Goal: Task Accomplishment & Management: Manage account settings

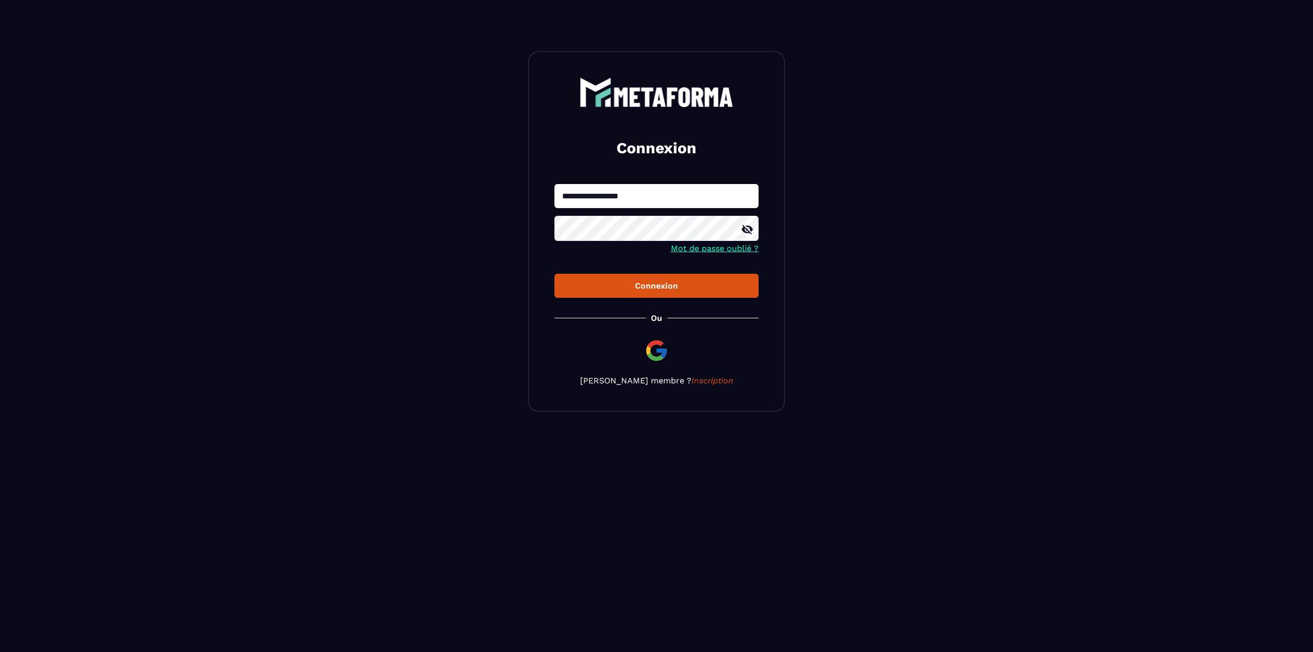
type input "**********"
type input "*"
type input "**********"
click at [554, 274] on button "Connexion" at bounding box center [656, 286] width 204 height 24
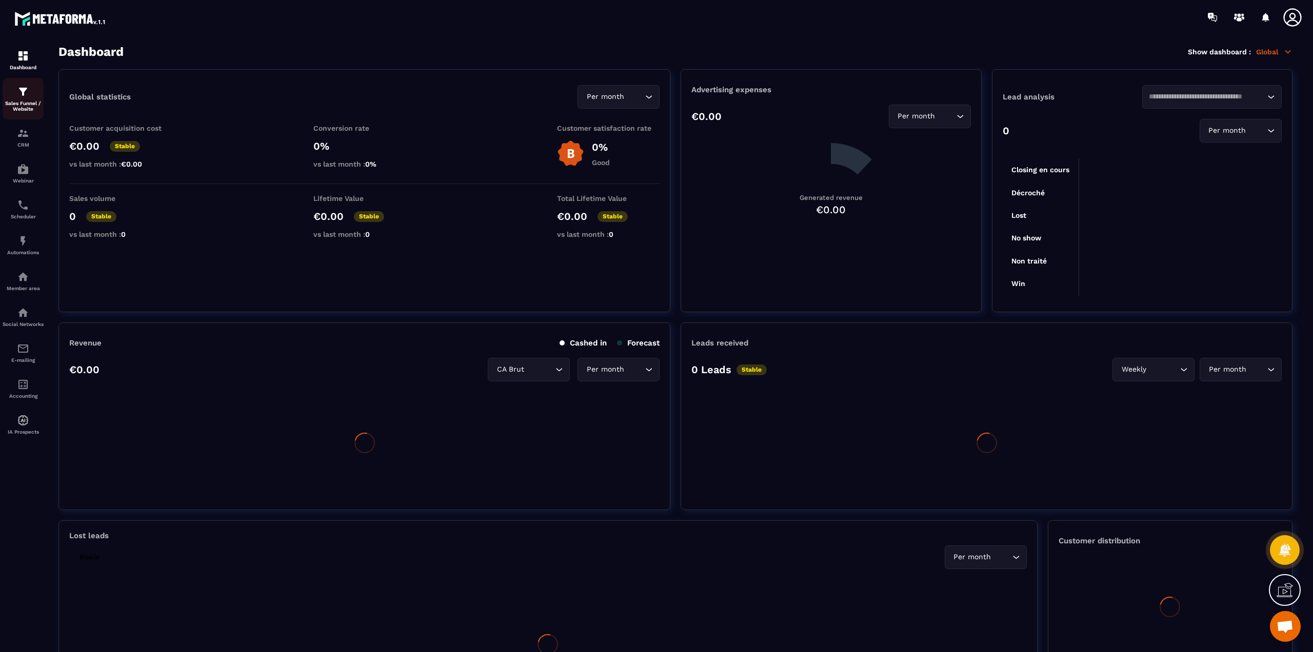
click at [13, 98] on div "Sales Funnel / Website" at bounding box center [23, 99] width 41 height 26
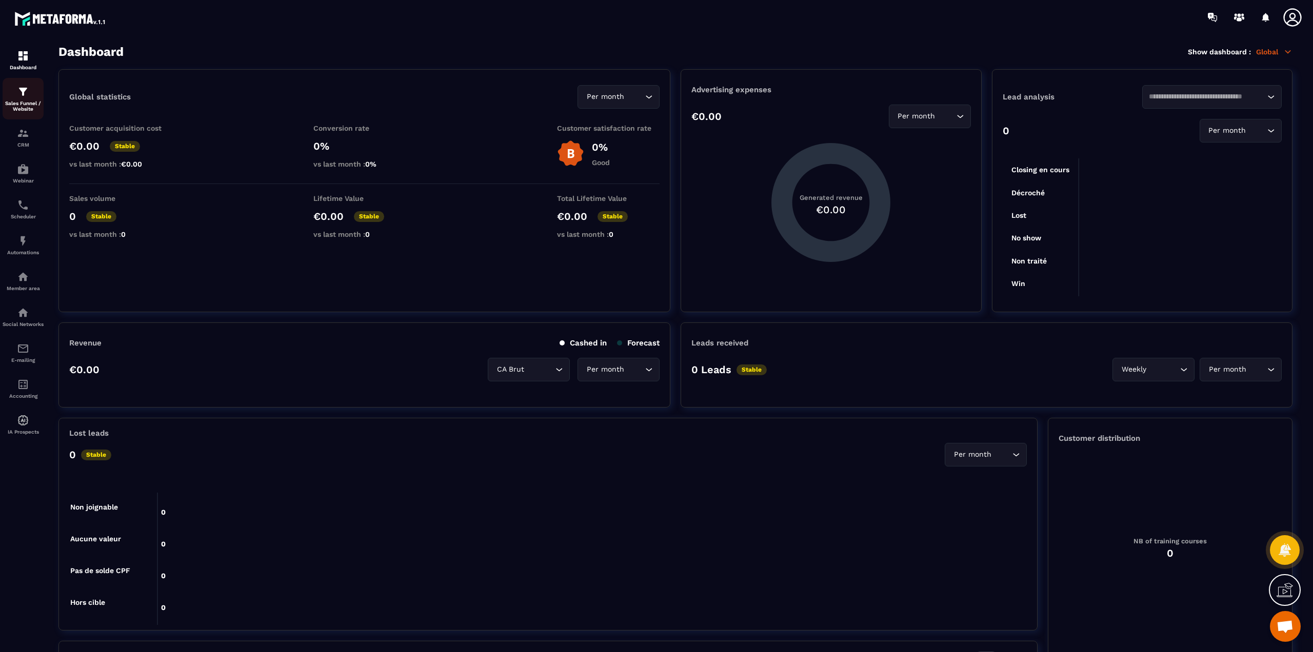
click at [13, 98] on div "Sales Funnel / Website" at bounding box center [23, 99] width 41 height 26
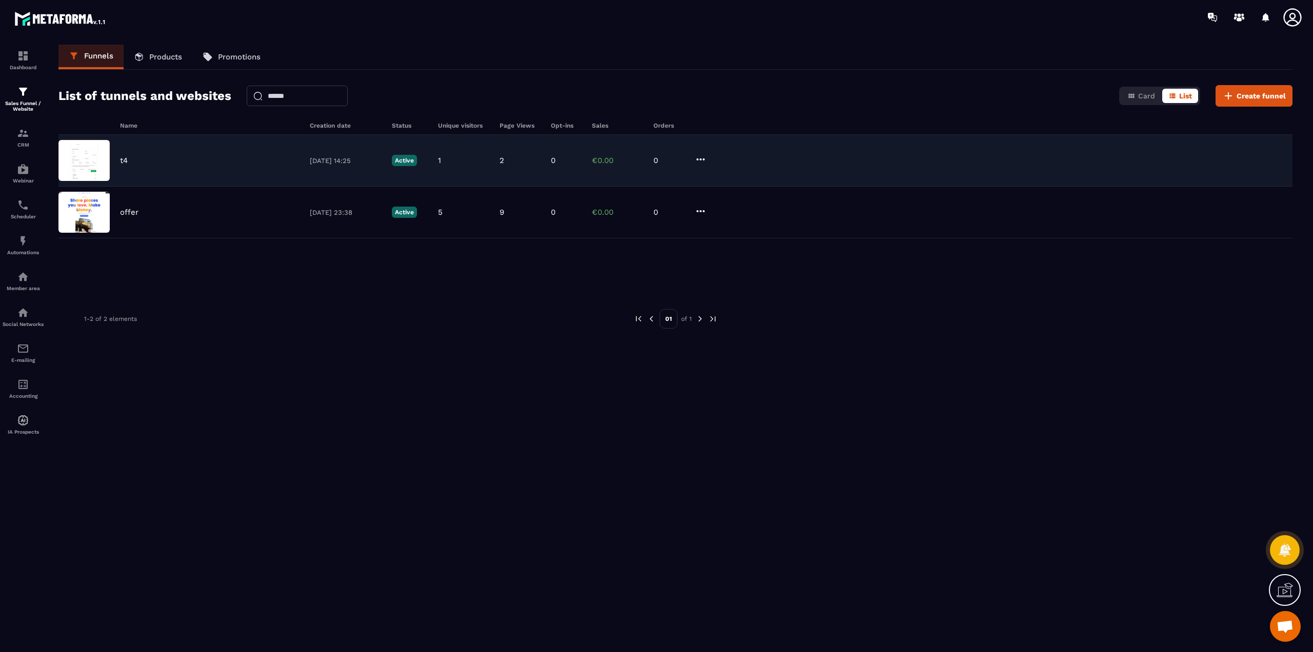
click at [125, 163] on p "t4" at bounding box center [124, 160] width 8 height 9
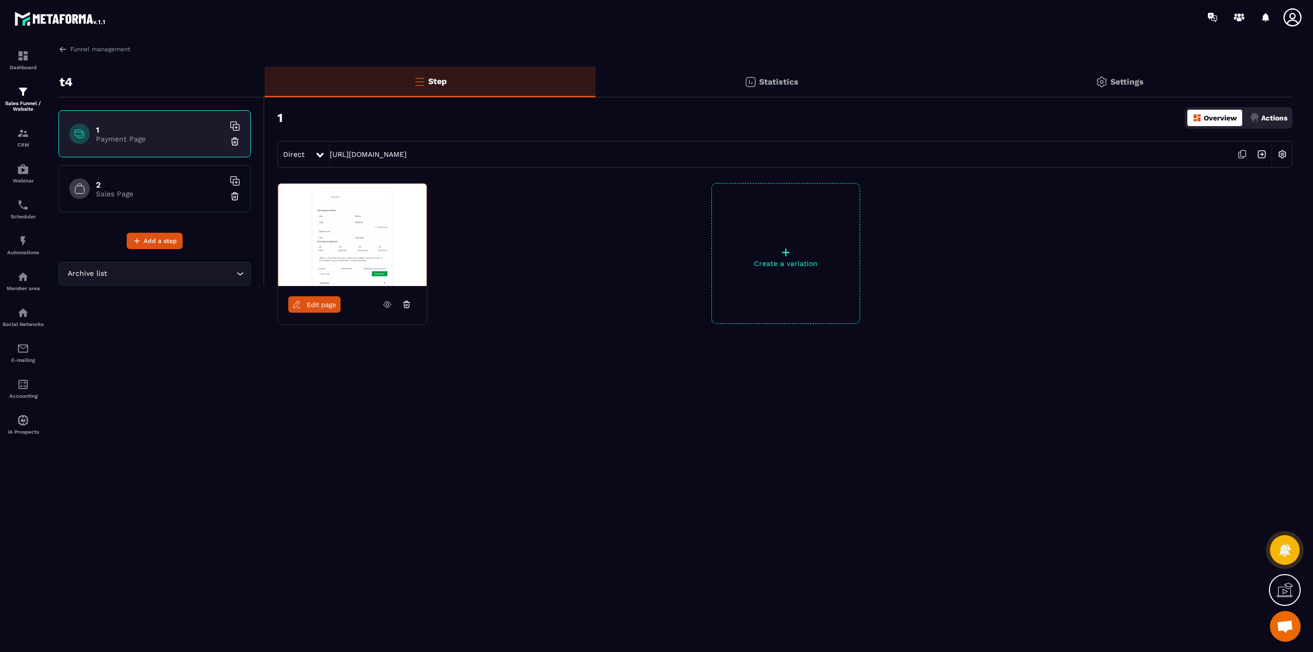
click at [1262, 116] on p "Actions" at bounding box center [1274, 118] width 26 height 8
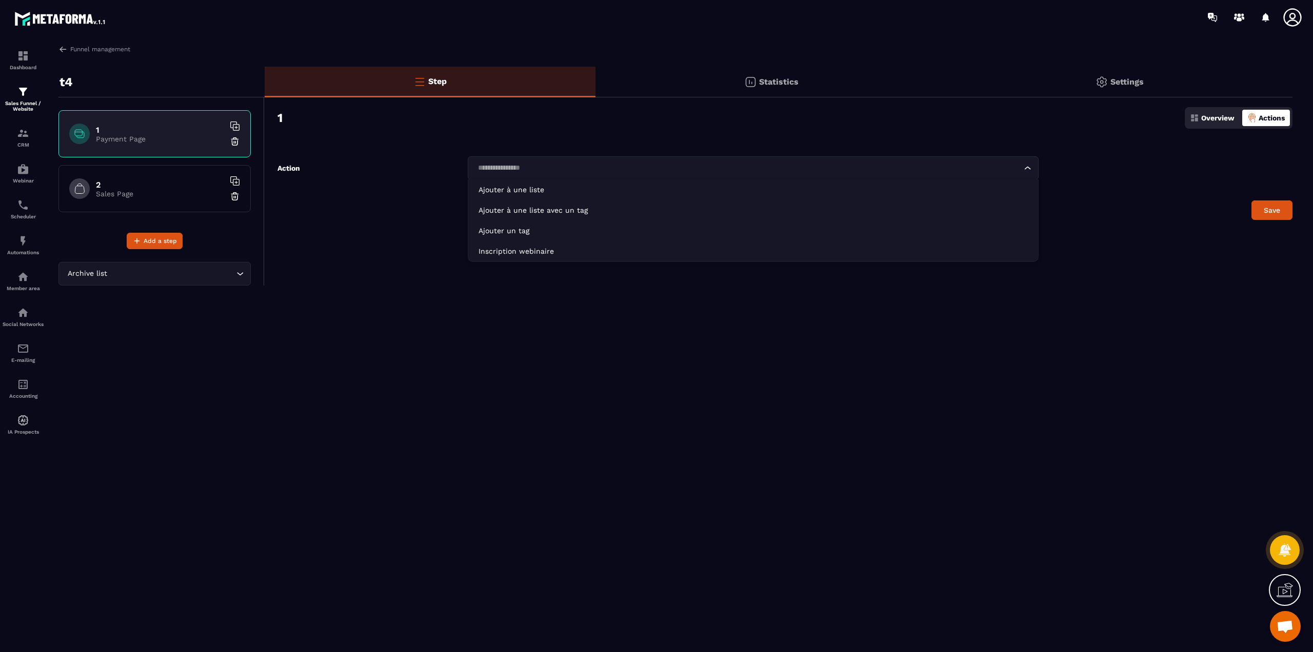
click at [505, 162] on div "Loading..." at bounding box center [753, 168] width 571 height 24
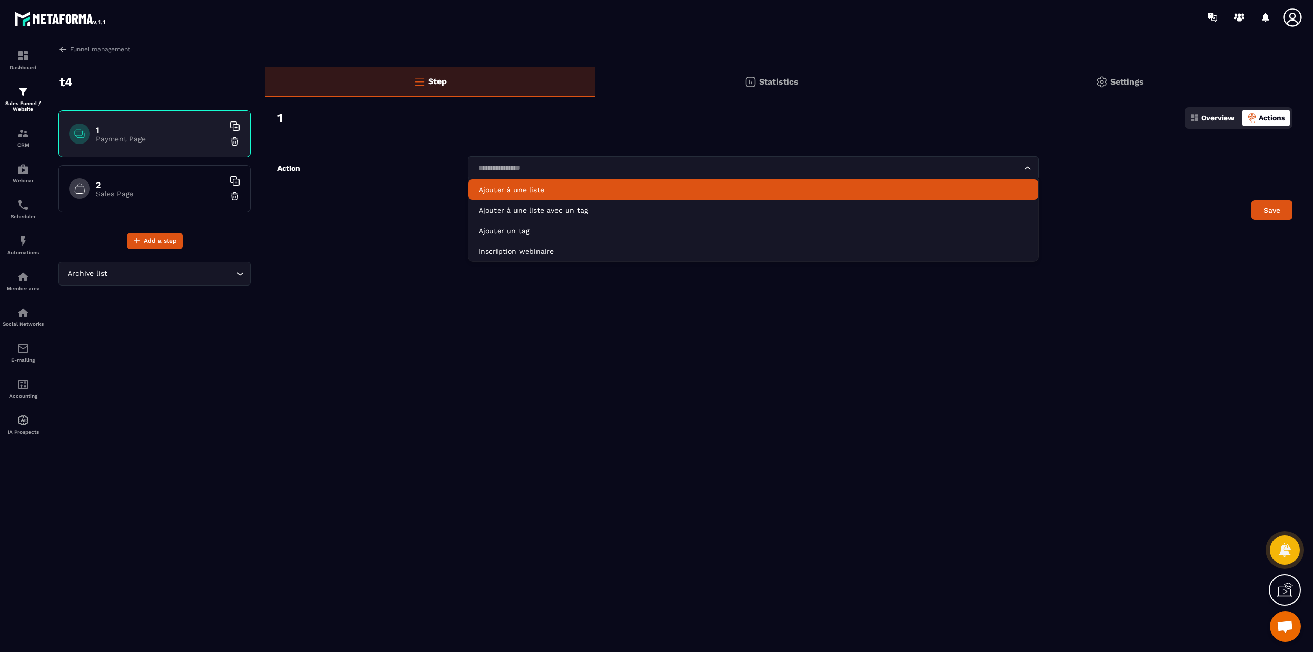
click at [1028, 112] on div "1 Overview Actions" at bounding box center [784, 118] width 1015 height 36
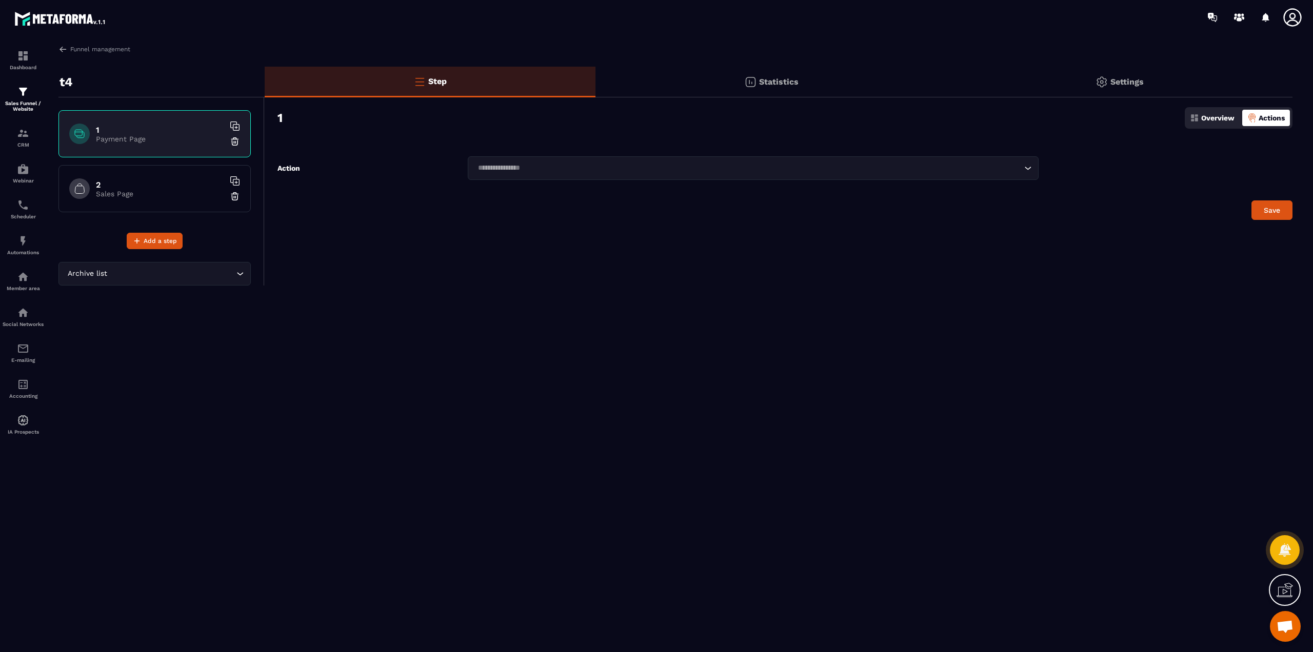
click at [1221, 117] on p "Overview" at bounding box center [1217, 118] width 33 height 8
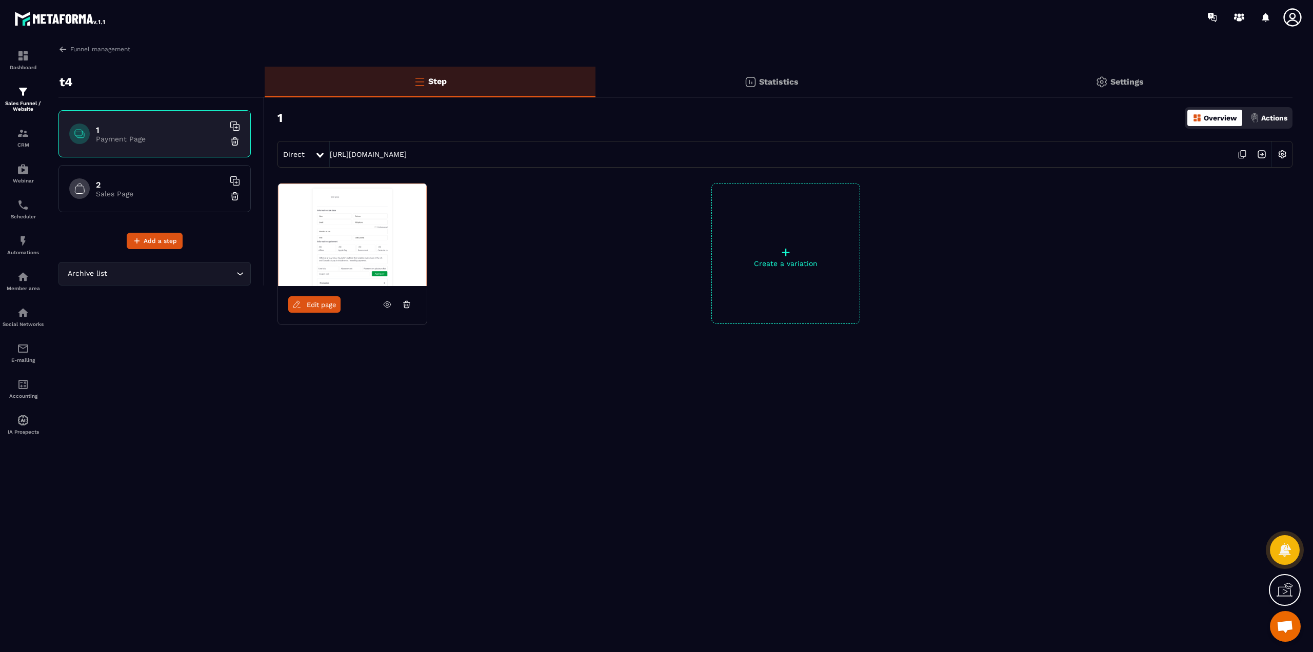
click at [1282, 157] on img at bounding box center [1281, 154] width 19 height 19
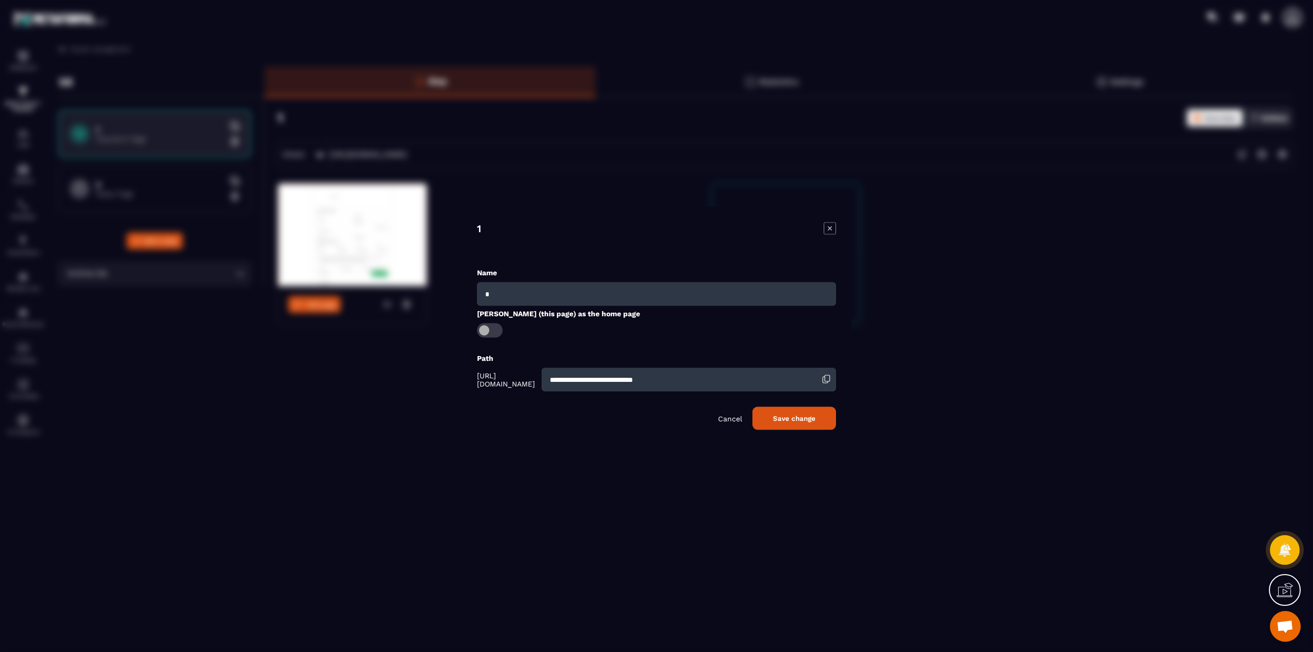
click at [497, 327] on span "Modal window" at bounding box center [490, 331] width 26 height 14
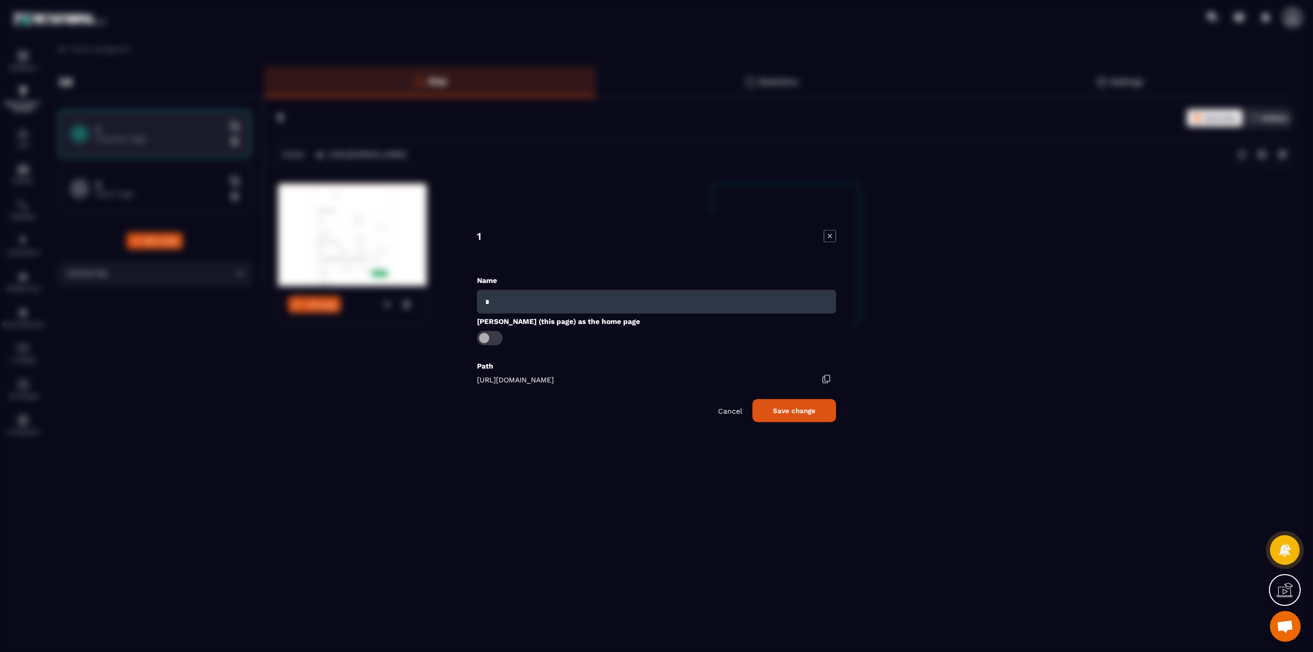
click at [752, 410] on button "Save change" at bounding box center [794, 410] width 84 height 23
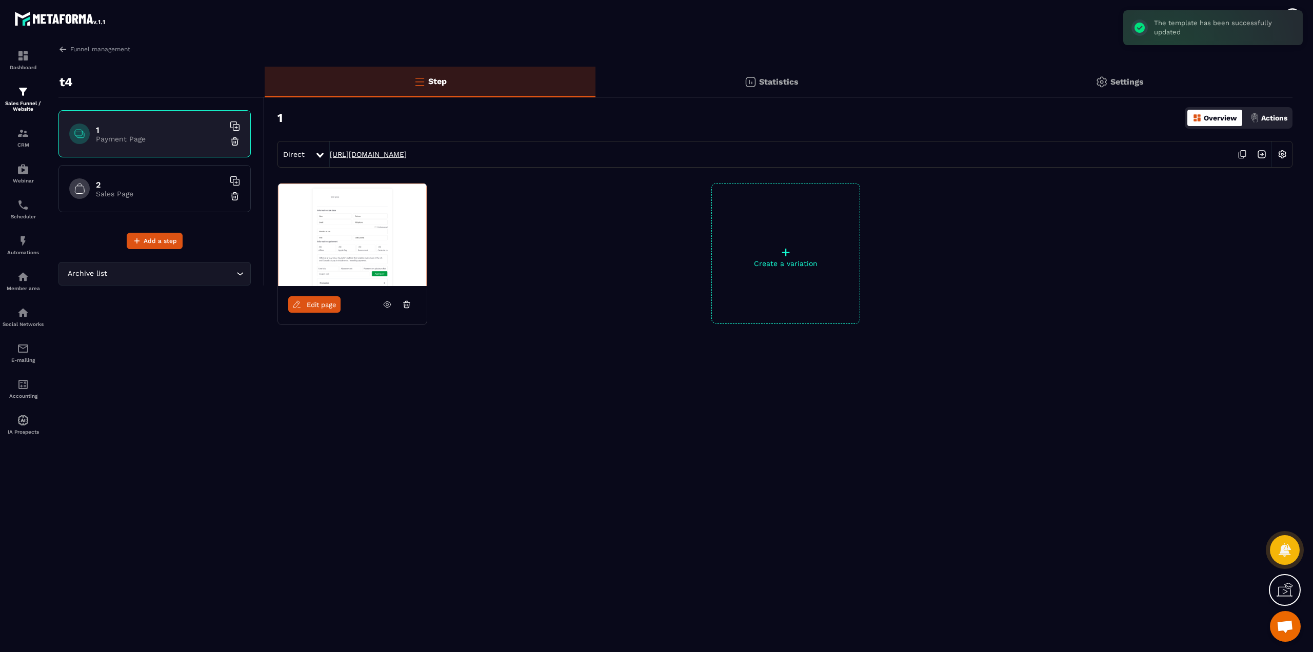
click at [407, 155] on link "[URL][DOMAIN_NAME]" at bounding box center [368, 154] width 77 height 8
click at [1283, 154] on img at bounding box center [1281, 154] width 19 height 19
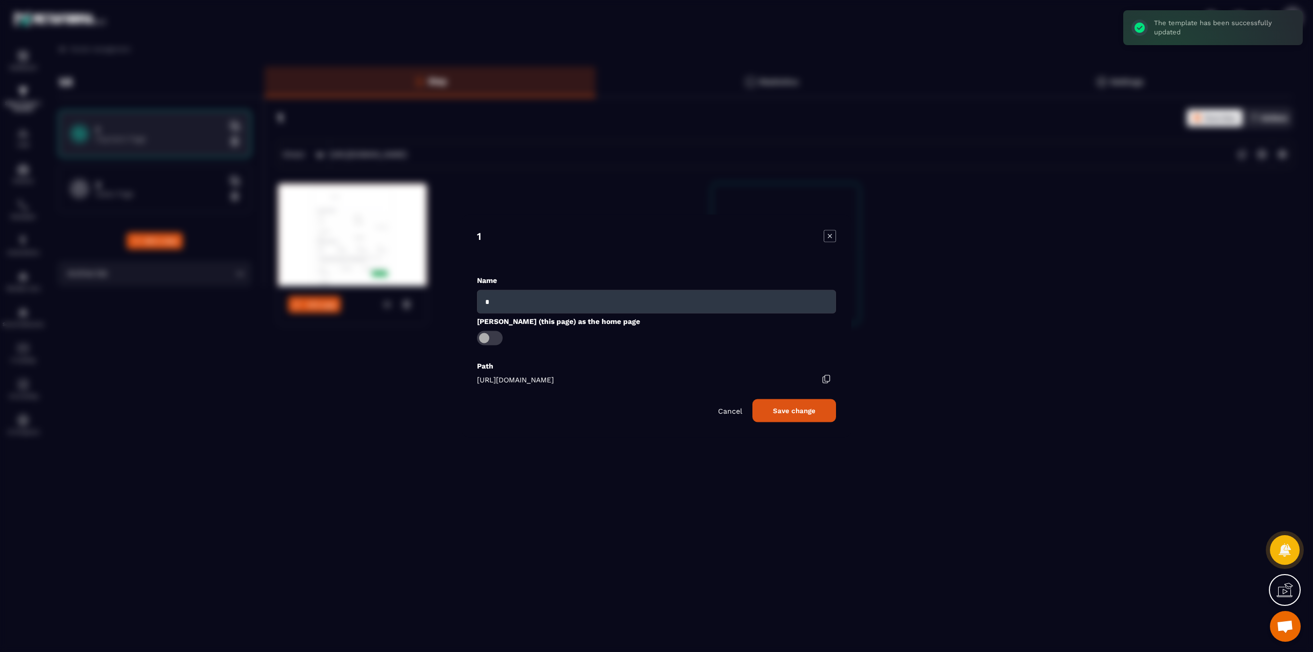
click at [480, 337] on span "Modal window" at bounding box center [490, 338] width 26 height 14
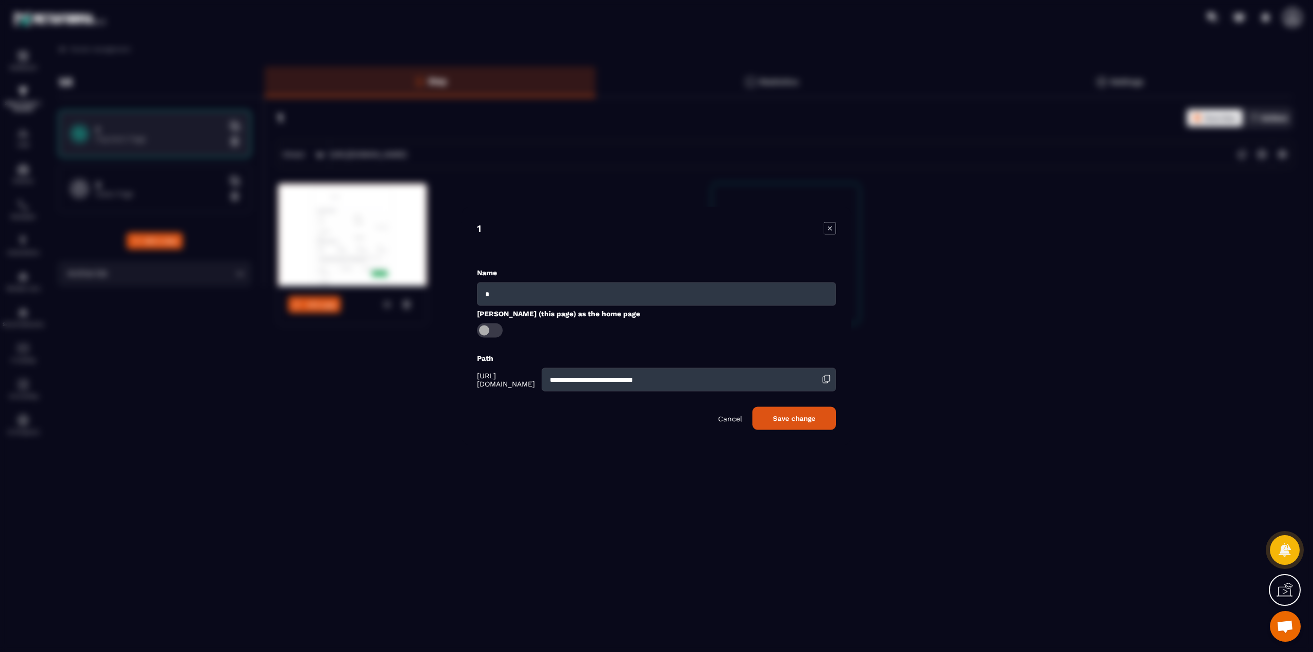
click at [752, 418] on button "Save change" at bounding box center [794, 418] width 84 height 23
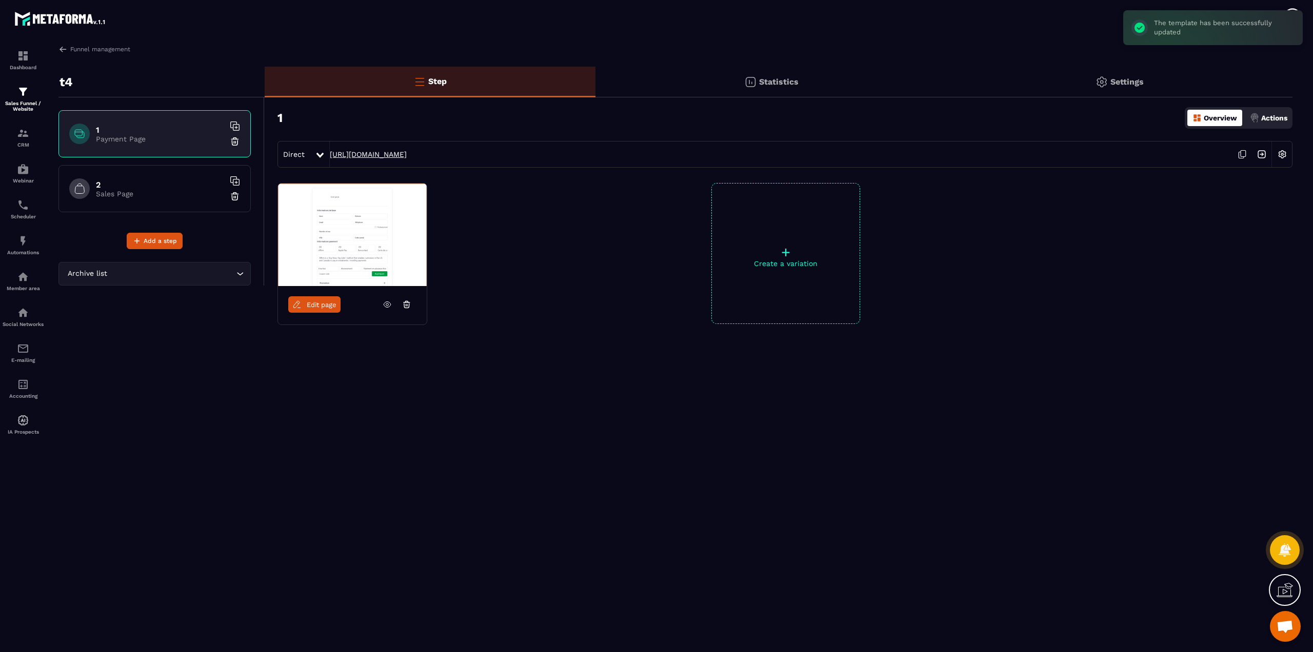
click at [407, 154] on link "[URL][DOMAIN_NAME]" at bounding box center [368, 154] width 77 height 8
click at [1278, 156] on img at bounding box center [1281, 154] width 19 height 19
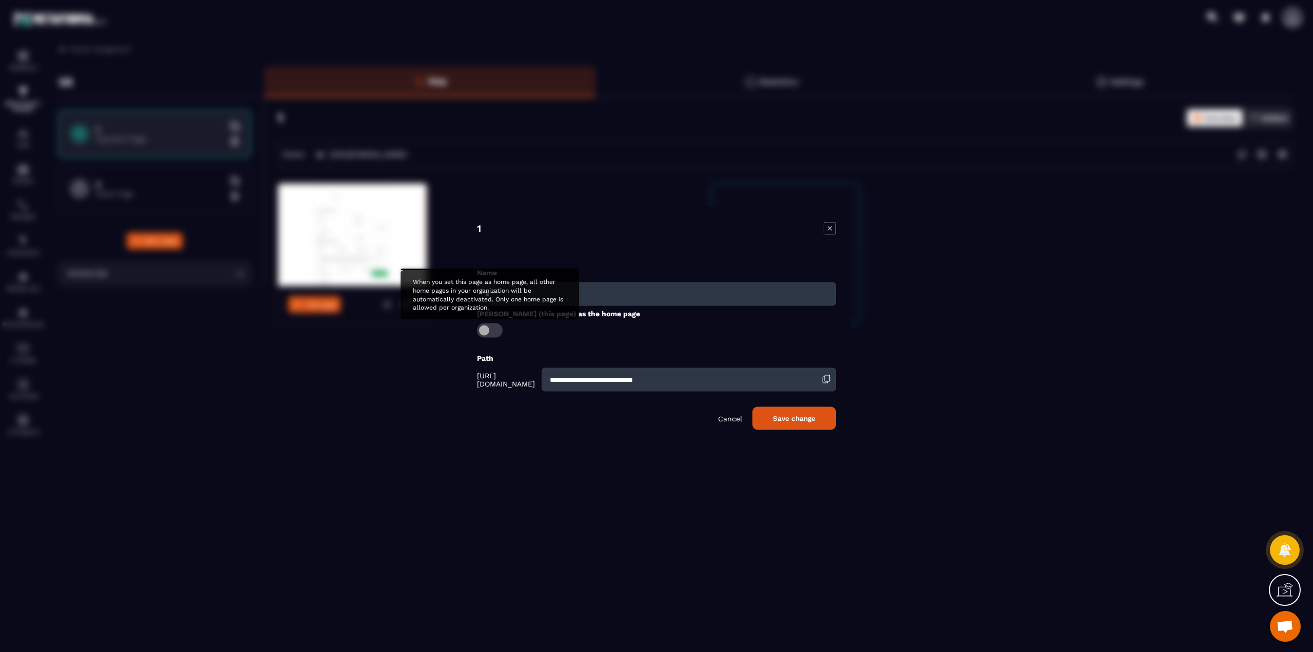
click at [493, 333] on span "Modal window" at bounding box center [490, 331] width 26 height 14
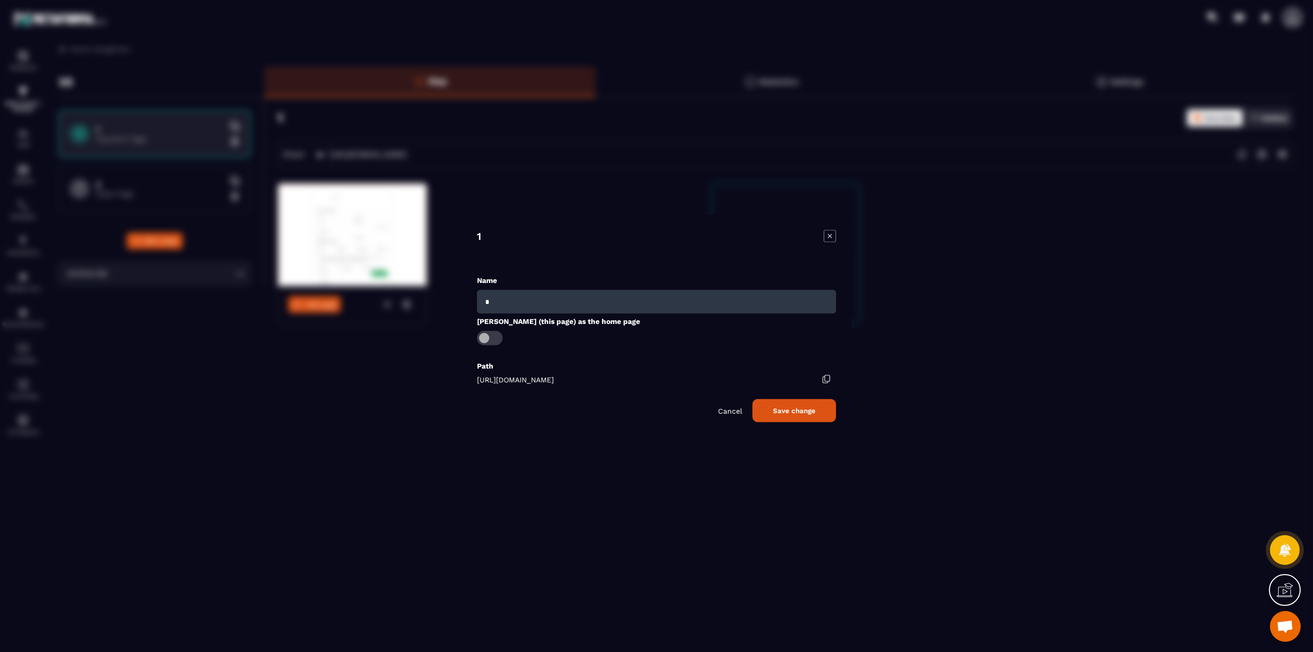
click at [752, 405] on button "Save change" at bounding box center [794, 410] width 84 height 23
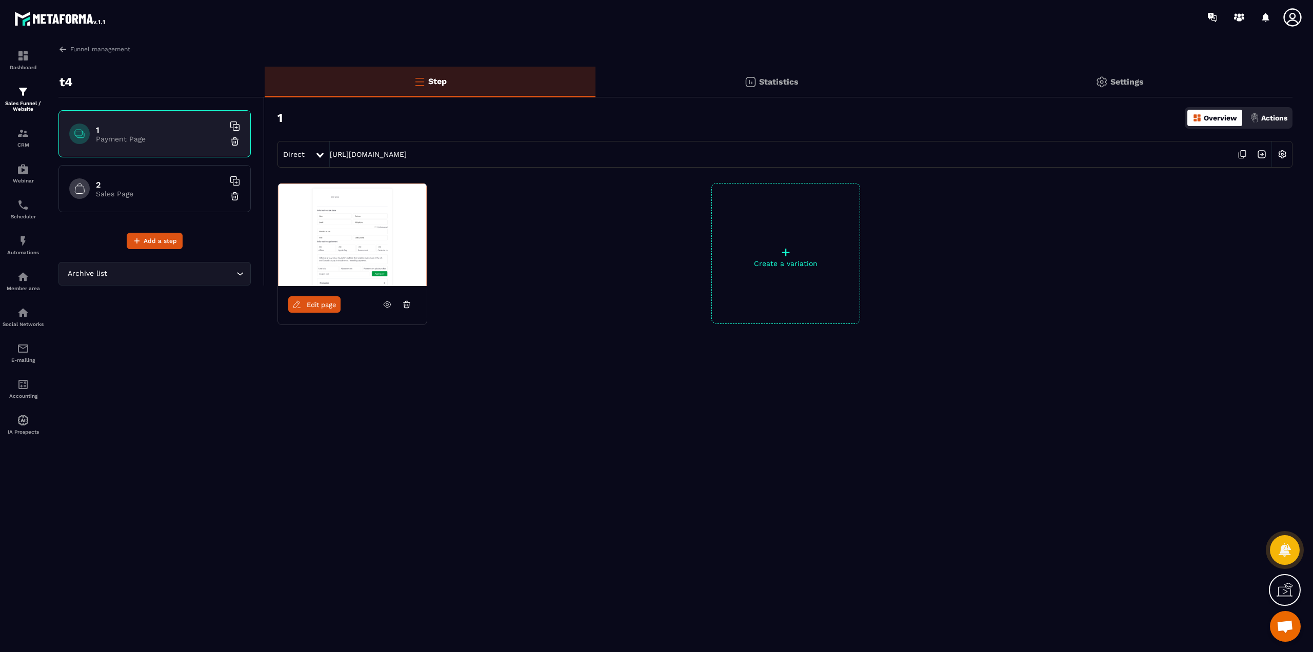
click at [1289, 17] on icon at bounding box center [1292, 17] width 21 height 21
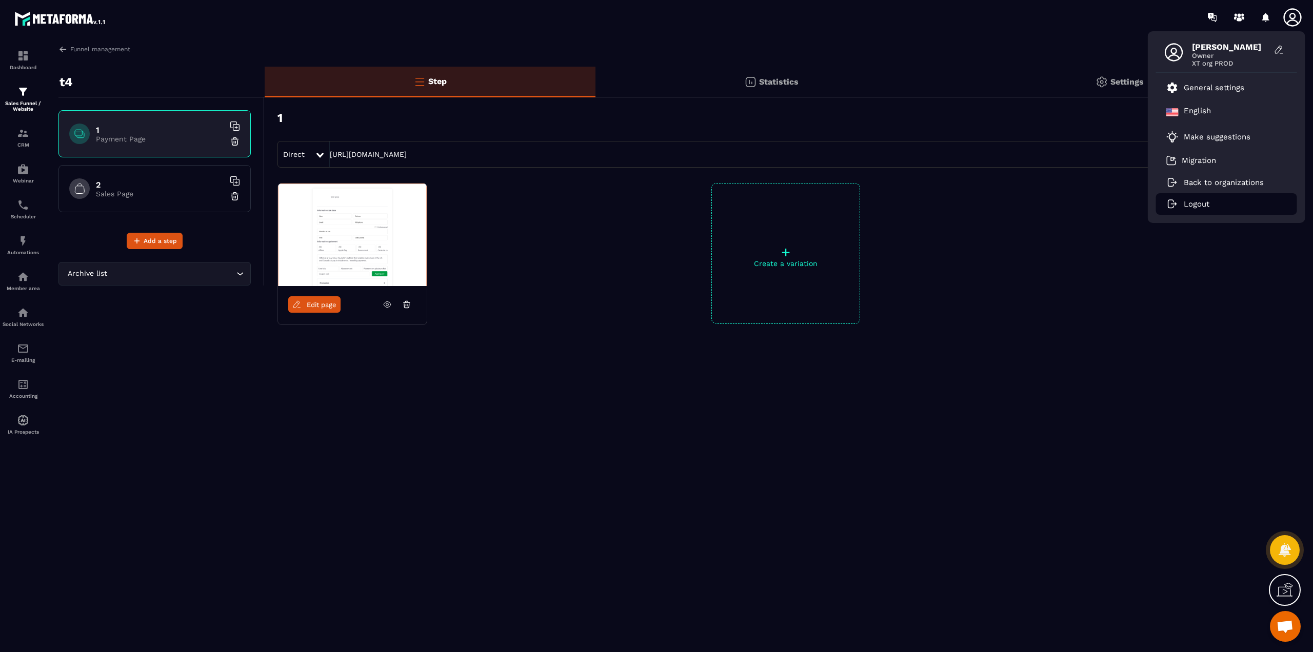
click at [1187, 202] on p "Logout" at bounding box center [1196, 203] width 26 height 9
